Goal: Transaction & Acquisition: Purchase product/service

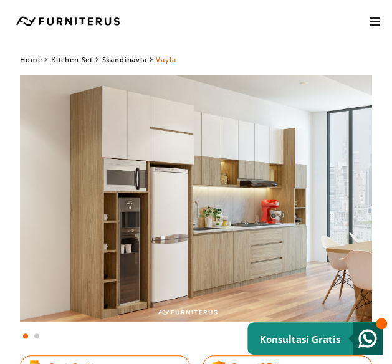
click at [141, 198] on img at bounding box center [196, 198] width 352 height 247
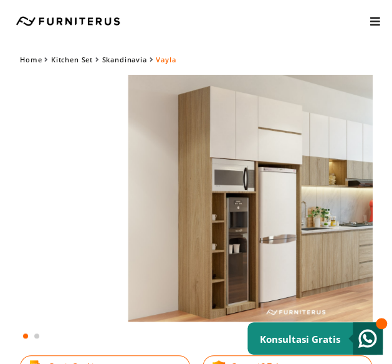
click at [391, 219] on html "Kitchen Set Lemari Custom Interior Set Portfolio KONSULTASI GRATIS Kitchen Set …" at bounding box center [196, 182] width 392 height 364
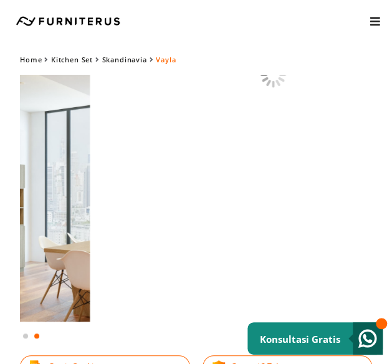
click at [0, 230] on html "Kitchen Set Lemari Custom Interior Set Portfolio KONSULTASI GRATIS Kitchen Set …" at bounding box center [196, 182] width 392 height 364
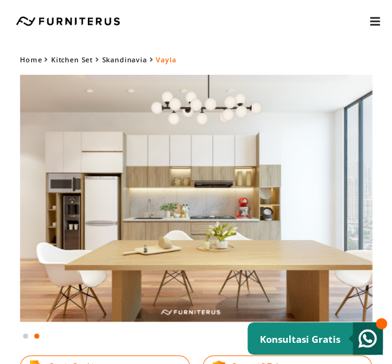
click at [391, 217] on html "Kitchen Set Lemari Custom Interior Set Portfolio KONSULTASI GRATIS Kitchen Set …" at bounding box center [196, 182] width 392 height 364
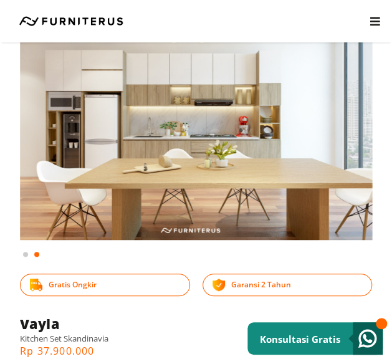
scroll to position [62, 0]
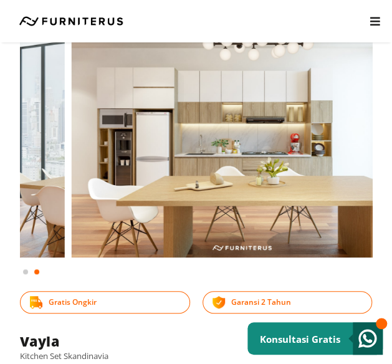
click at [391, 161] on html "Kitchen Set Lemari Custom Interior Set Portfolio KONSULTASI GRATIS Kitchen Set …" at bounding box center [196, 120] width 392 height 364
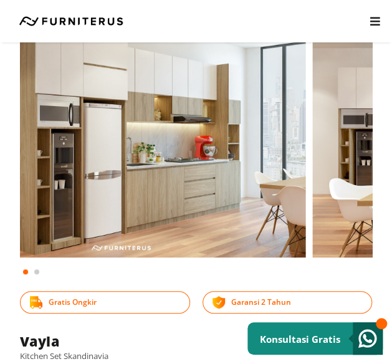
click at [7, 95] on div "Home Kitchen Set [GEOGRAPHIC_DATA] [GEOGRAPHIC_DATA] Gratis Ongkir Garansi 2 Ta…" at bounding box center [196, 151] width 392 height 326
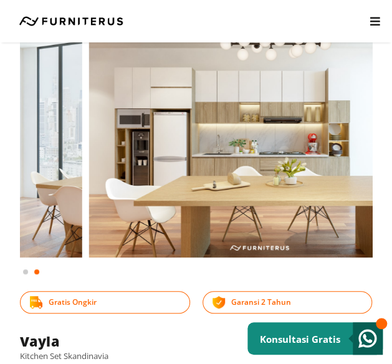
click at [391, 139] on html "Kitchen Set Lemari Custom Interior Set Portfolio KONSULTASI GRATIS Kitchen Set …" at bounding box center [196, 120] width 392 height 364
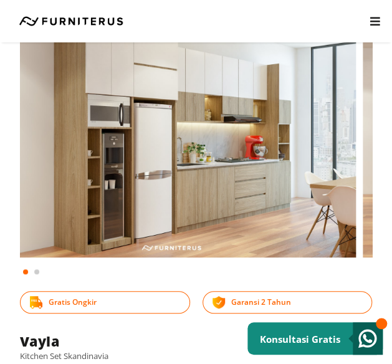
click at [75, 203] on img at bounding box center [180, 134] width 352 height 247
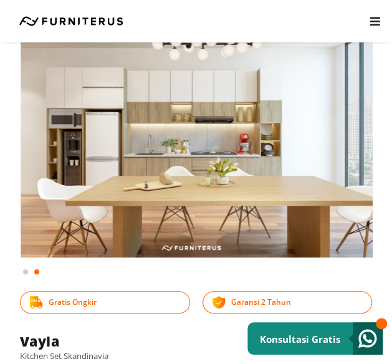
click at [391, 153] on html "Kitchen Set Lemari Custom Interior Set Portfolio KONSULTASI GRATIS Kitchen Set …" at bounding box center [196, 120] width 392 height 364
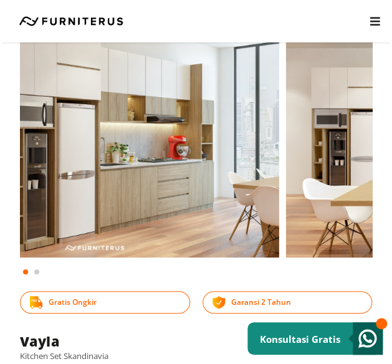
click at [391, 175] on html "Kitchen Set Lemari Custom Interior Set Portfolio KONSULTASI GRATIS Kitchen Set …" at bounding box center [196, 120] width 392 height 364
